Goal: Register for event/course

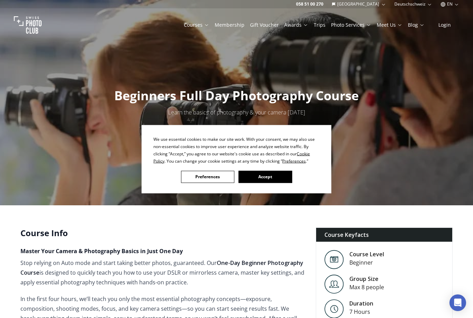
click at [219, 182] on button "Preferences" at bounding box center [207, 176] width 53 height 12
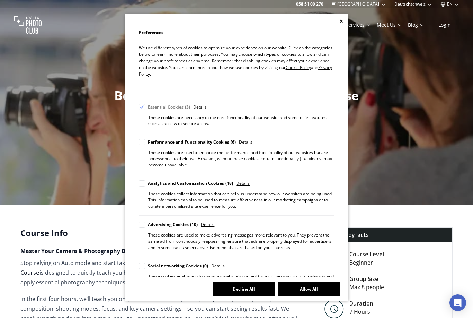
click at [343, 18] on div "Cookie Consent Preferences" at bounding box center [236, 21] width 223 height 14
click at [256, 296] on button "Decline All" at bounding box center [244, 289] width 62 height 14
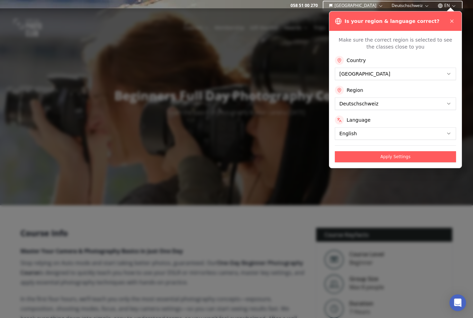
click at [446, 22] on div "Is your region & language correct?" at bounding box center [395, 21] width 121 height 8
click at [156, 50] on div at bounding box center [236, 162] width 473 height 309
click at [451, 24] on button at bounding box center [452, 21] width 8 height 8
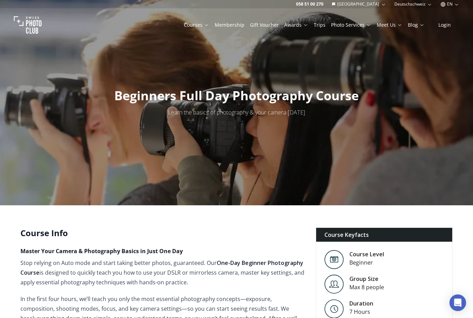
click at [191, 27] on link "Courses" at bounding box center [196, 24] width 25 height 7
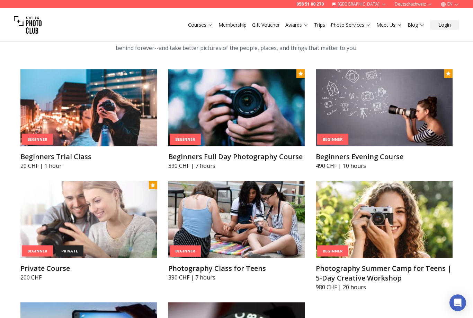
scroll to position [318, 0]
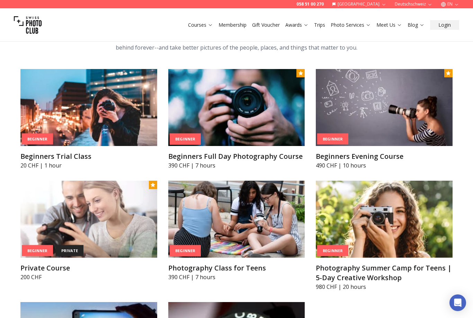
click at [426, 99] on img at bounding box center [384, 107] width 137 height 77
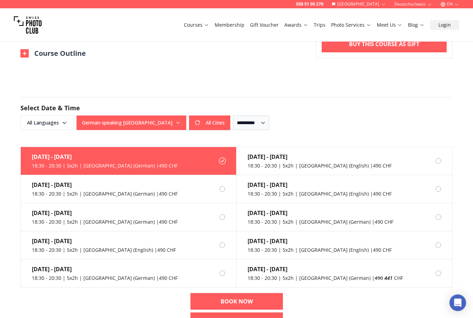
scroll to position [393, 0]
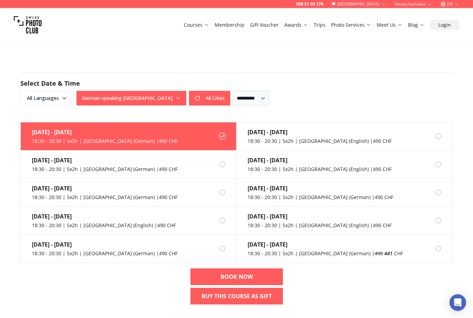
click at [316, 157] on div "[DATE] - [DATE]" at bounding box center [320, 160] width 144 height 8
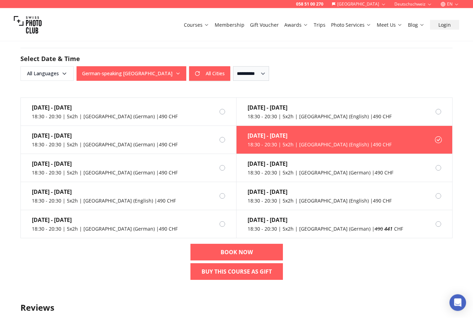
scroll to position [450, 0]
click at [298, 139] on div "[DATE] - [DATE]" at bounding box center [320, 135] width 144 height 8
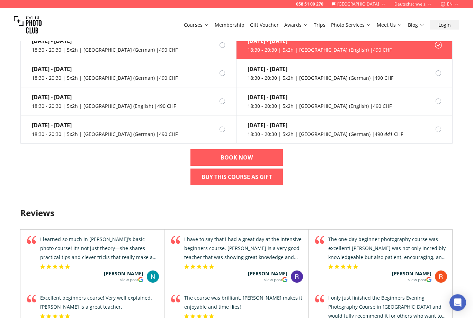
scroll to position [521, 0]
